Goal: Check status

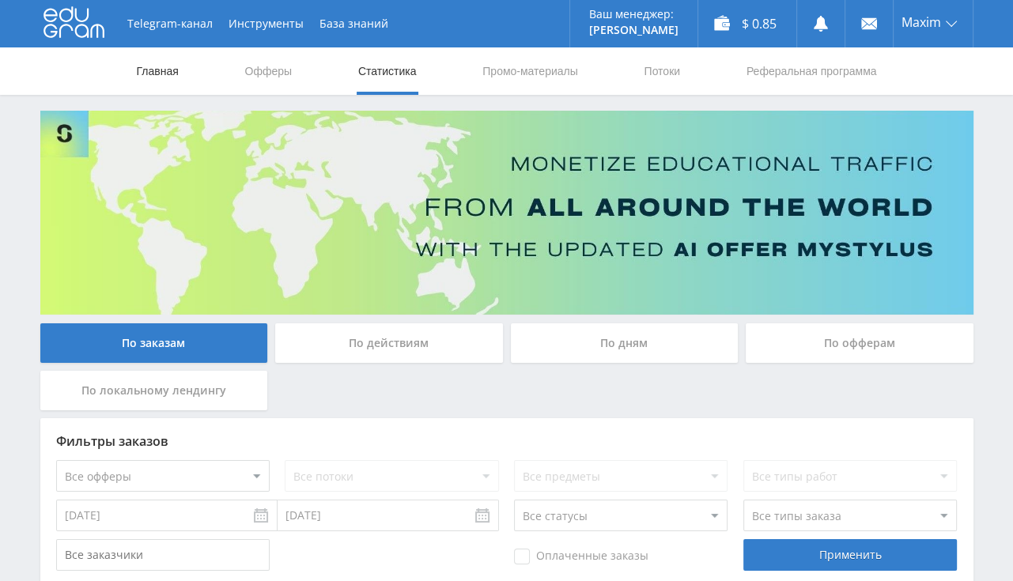
click at [172, 80] on link "Главная" at bounding box center [157, 70] width 45 height 47
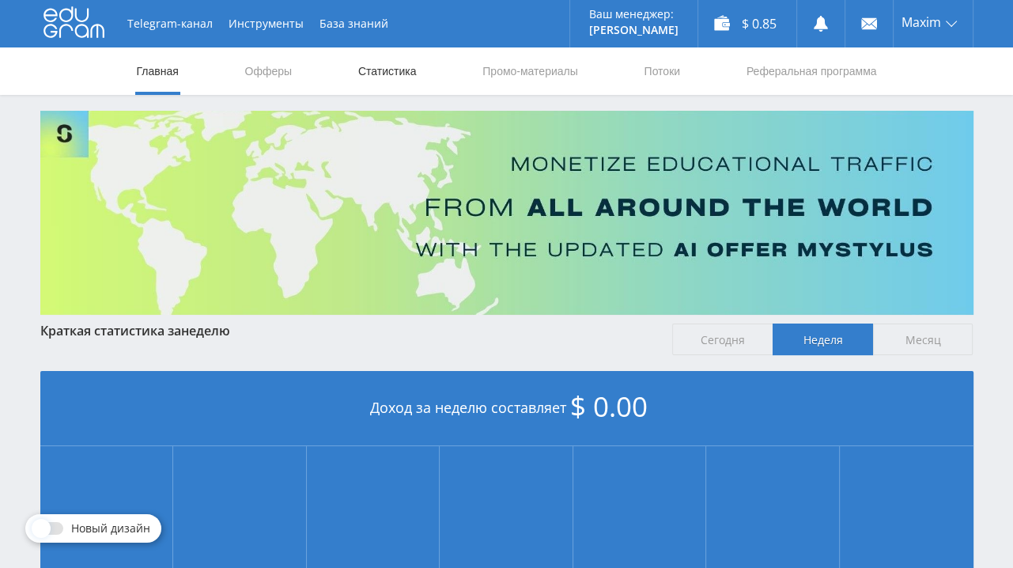
click at [406, 74] on link "Статистика" at bounding box center [388, 70] width 62 height 47
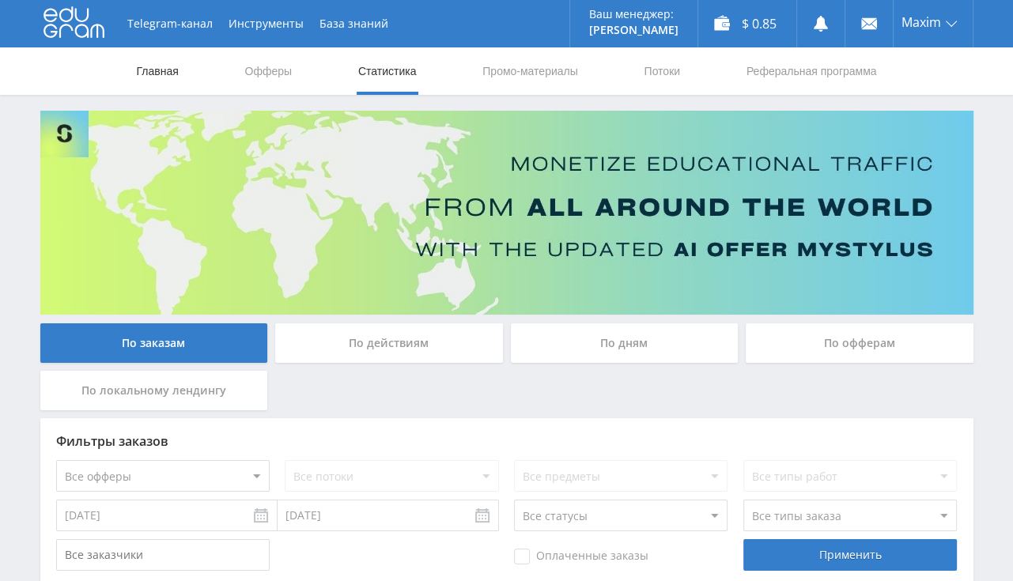
click at [162, 74] on link "Главная" at bounding box center [157, 70] width 45 height 47
